Goal: Information Seeking & Learning: Understand process/instructions

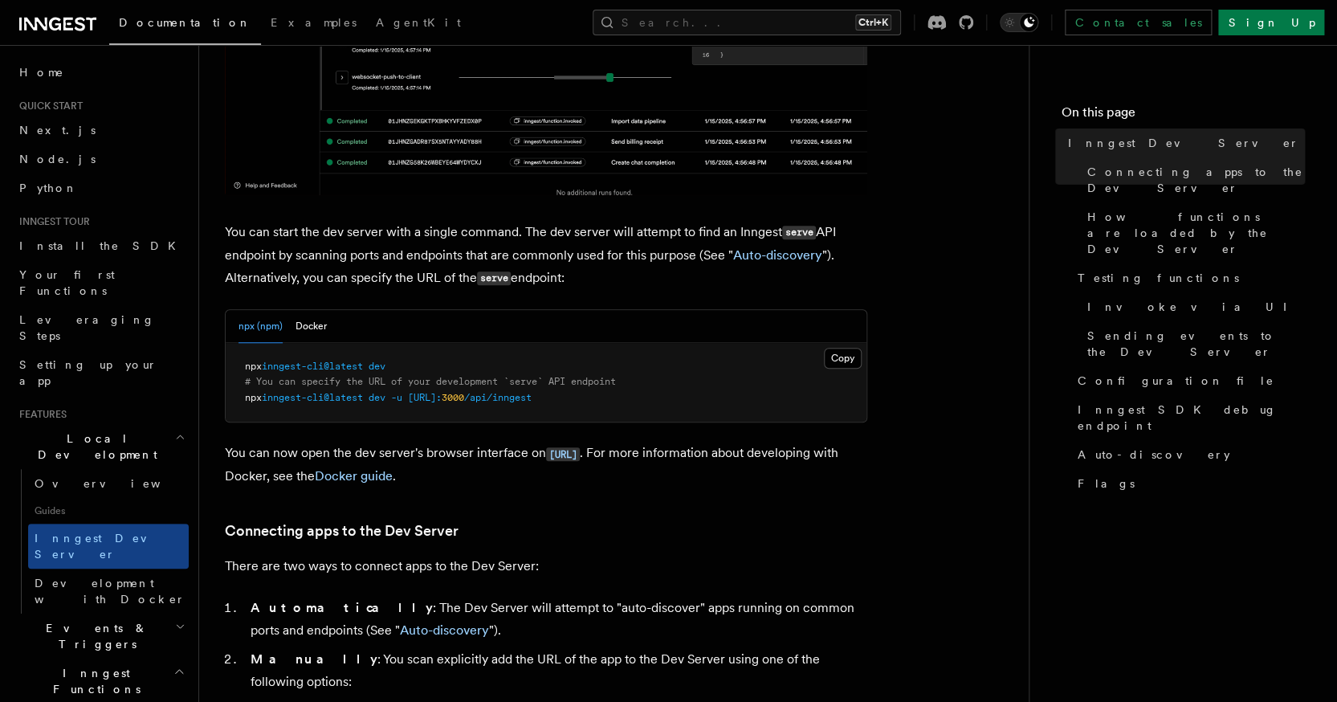
scroll to position [515, 0]
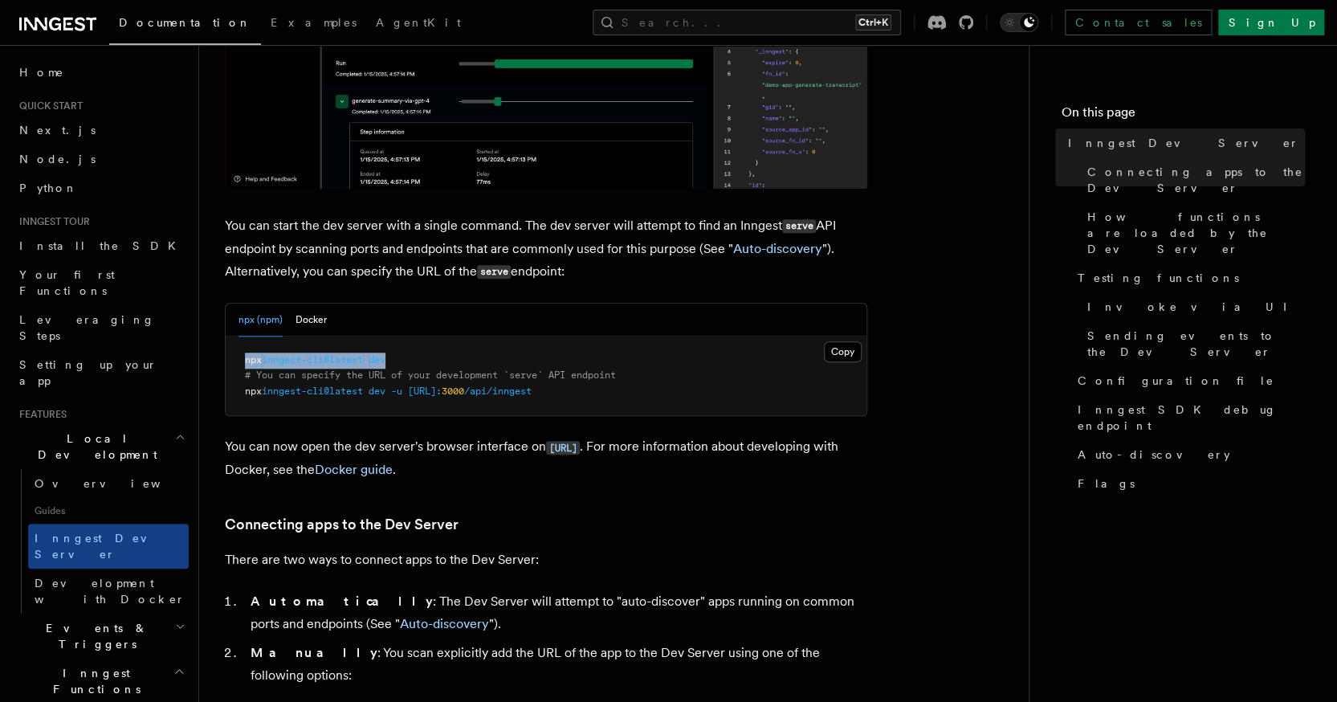
drag, startPoint x: 406, startPoint y: 361, endPoint x: 234, endPoint y: 359, distance: 171.8
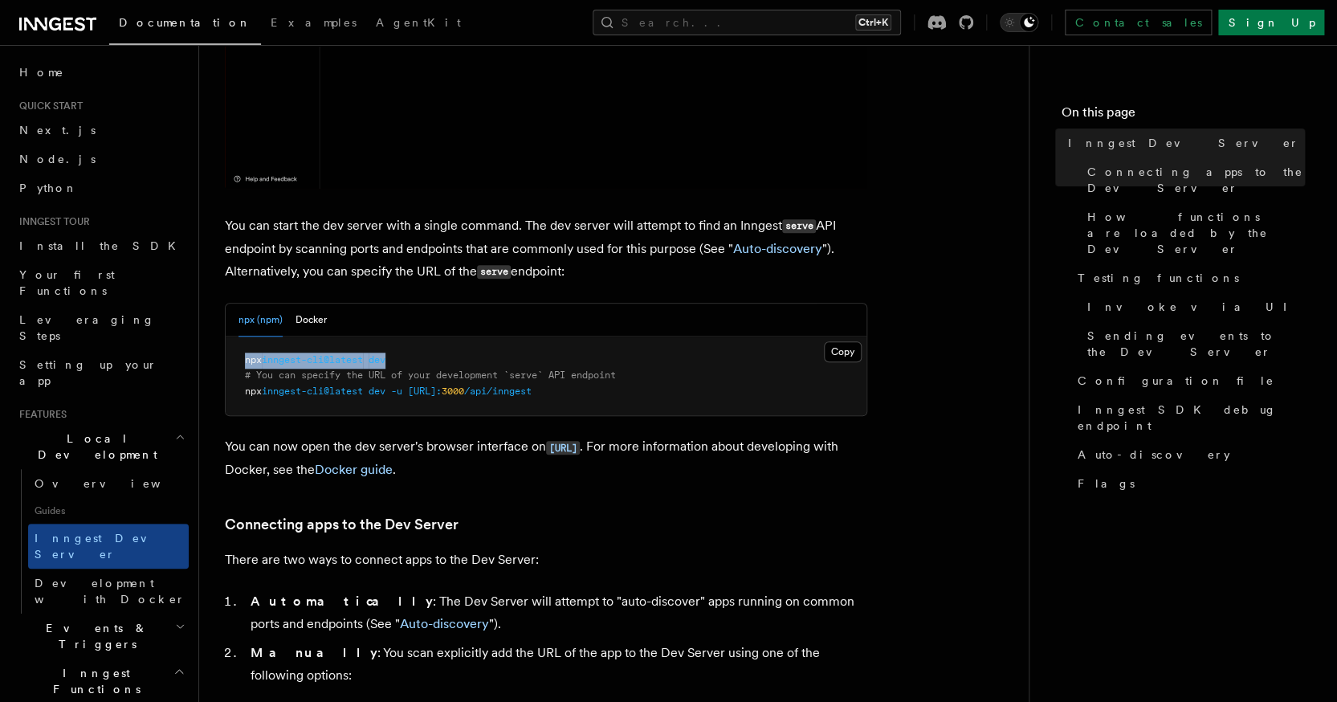
click at [234, 359] on pre "npx inngest-cli@latest dev # You can specify the URL of your development `serve…" at bounding box center [546, 375] width 641 height 79
copy span "npx inngest-cli@latest dev"
